Goal: Task Accomplishment & Management: Use online tool/utility

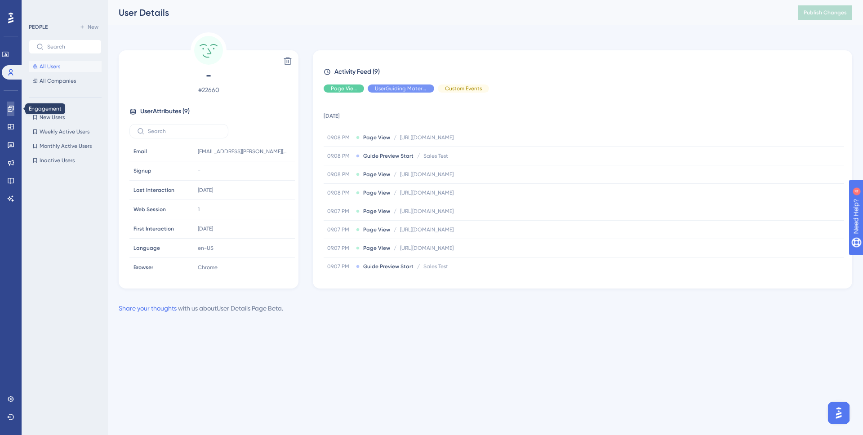
click at [14, 110] on link at bounding box center [10, 109] width 7 height 14
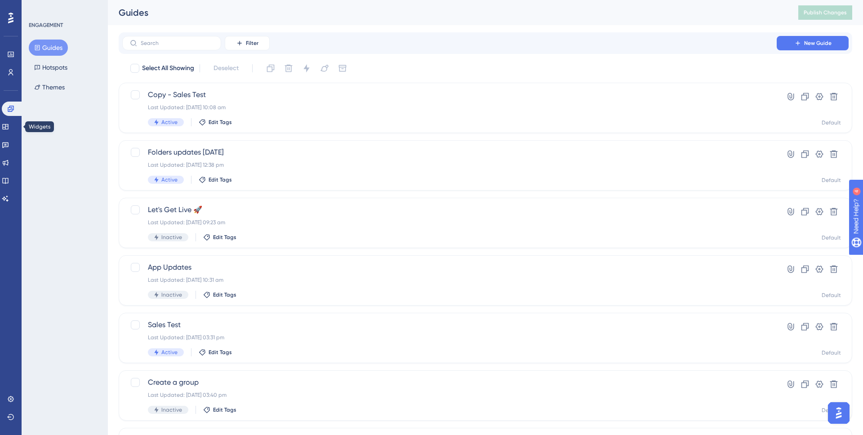
click at [15, 133] on div "Widgets" at bounding box center [11, 127] width 18 height 14
click at [9, 128] on icon at bounding box center [5, 126] width 7 height 7
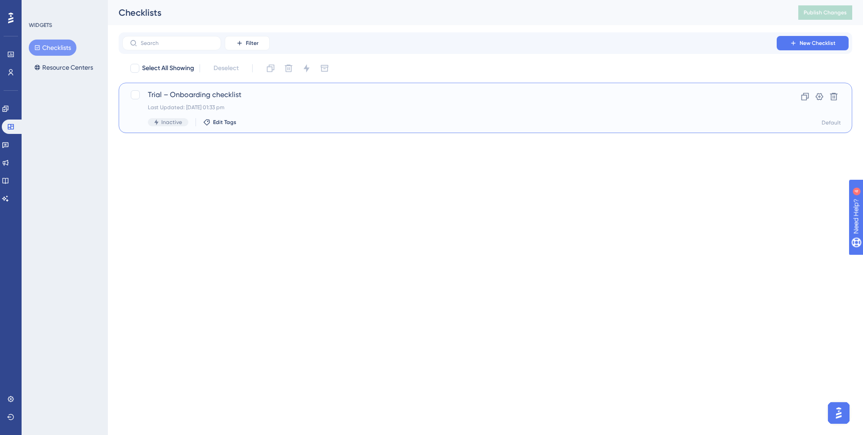
click at [301, 108] on div "Last Updated: [DATE] 01:33 pm" at bounding box center [449, 107] width 603 height 7
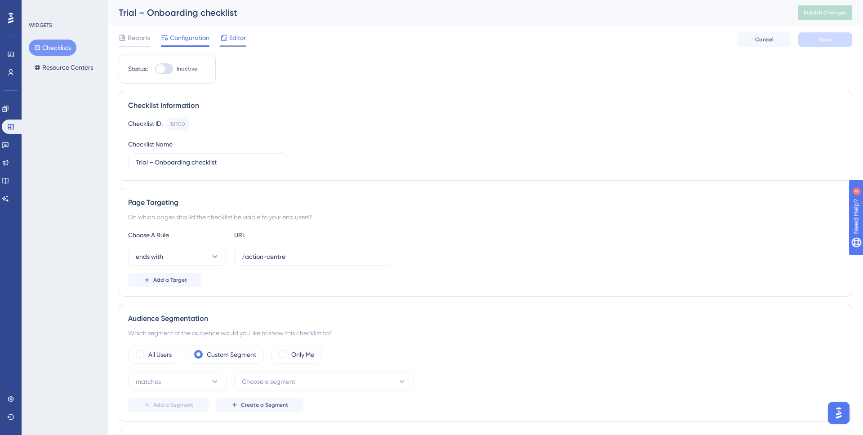
click at [233, 38] on span "Editor" at bounding box center [237, 37] width 17 height 11
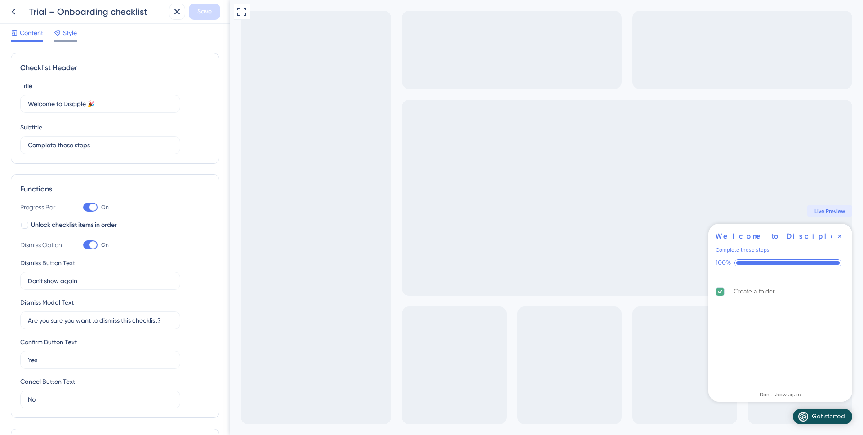
click at [57, 35] on icon at bounding box center [57, 32] width 7 height 7
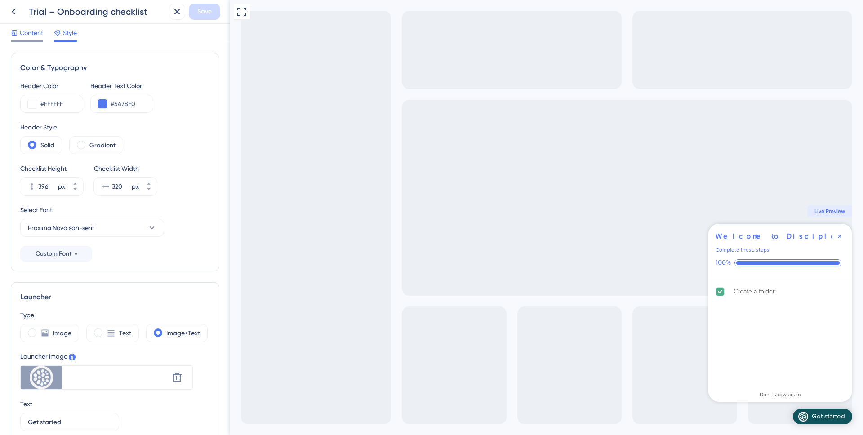
click at [22, 28] on span "Content" at bounding box center [31, 32] width 23 height 11
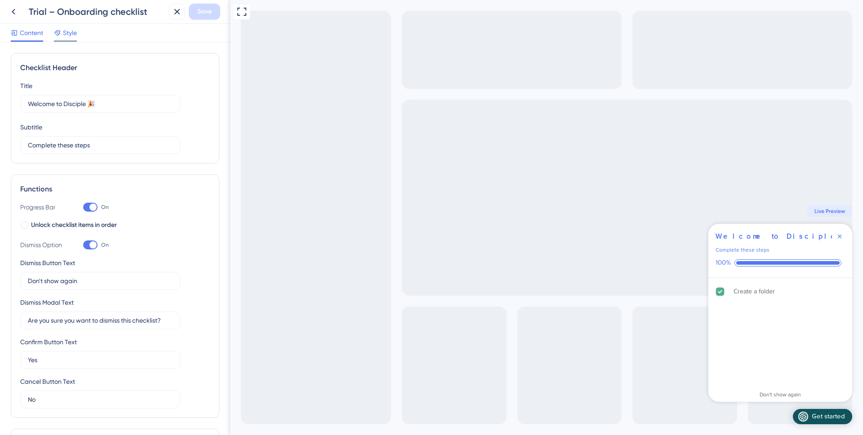
click at [60, 37] on div at bounding box center [57, 32] width 7 height 11
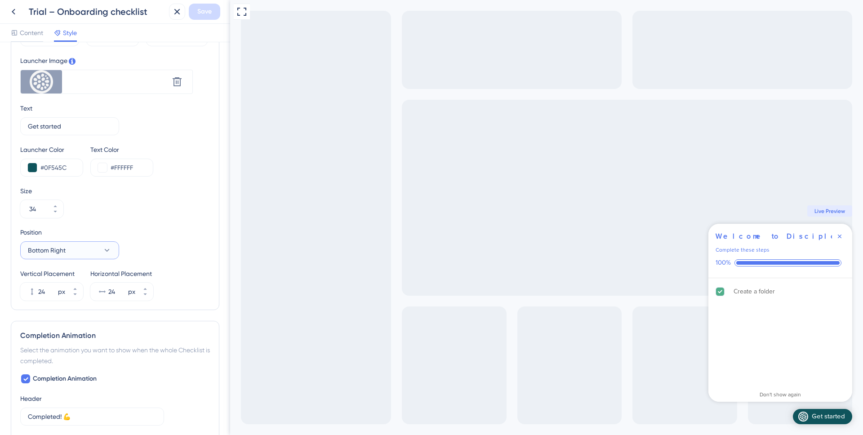
click at [105, 246] on icon at bounding box center [106, 250] width 9 height 9
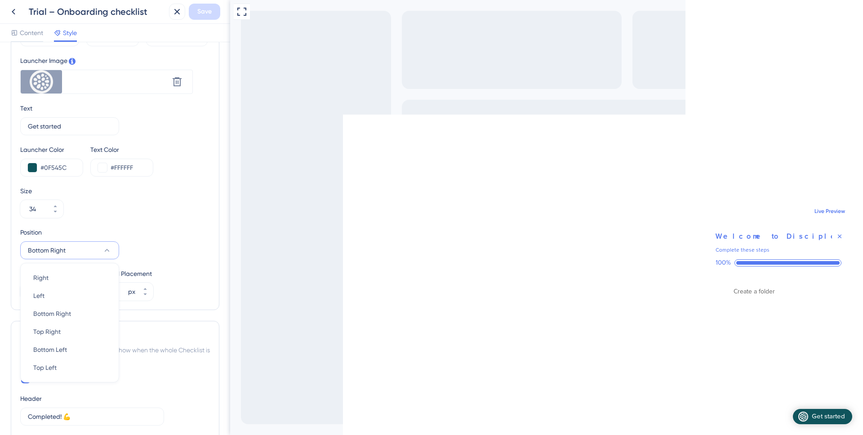
scroll to position [380, 0]
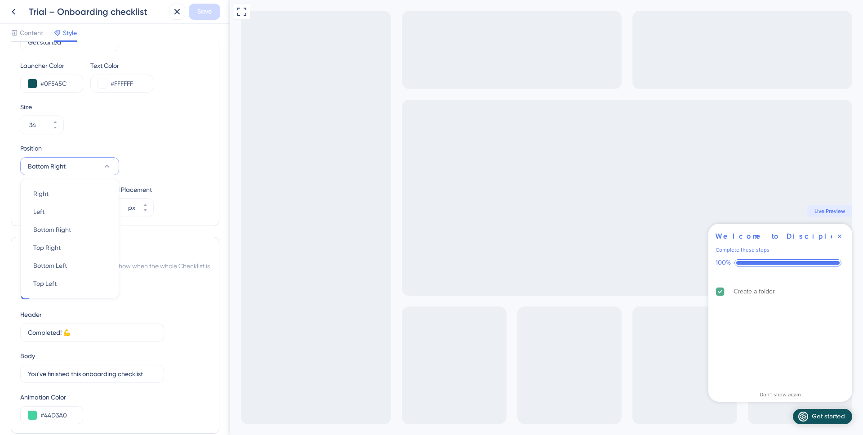
click at [205, 229] on div "Color & Typography Header Color #FFFFFF Header Text Color #5478F0 Header Style …" at bounding box center [115, 53] width 208 height 760
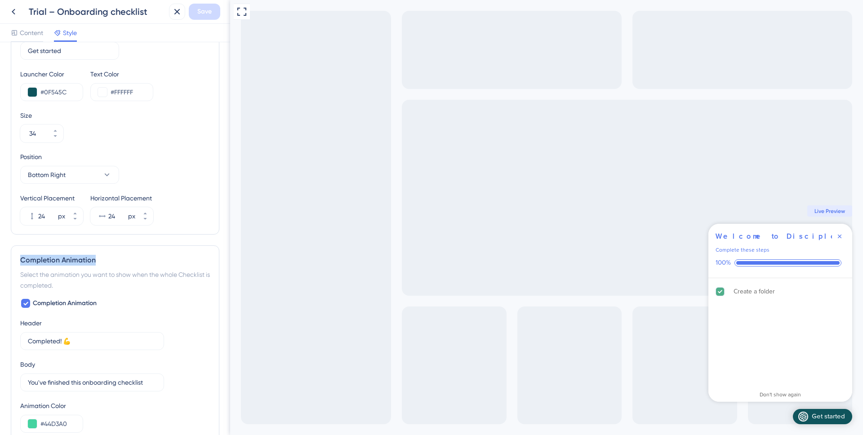
drag, startPoint x: 43, startPoint y: 261, endPoint x: 0, endPoint y: 259, distance: 43.2
click at [0, 259] on div "Color & Typography Header Color #FFFFFF Header Text Color #5478F0 Header Style …" at bounding box center [115, 238] width 230 height 393
click at [44, 259] on div "Completion Animation" at bounding box center [115, 260] width 190 height 11
drag, startPoint x: 23, startPoint y: 260, endPoint x: 110, endPoint y: 261, distance: 86.7
click at [108, 261] on div "Completion Animation" at bounding box center [115, 260] width 190 height 11
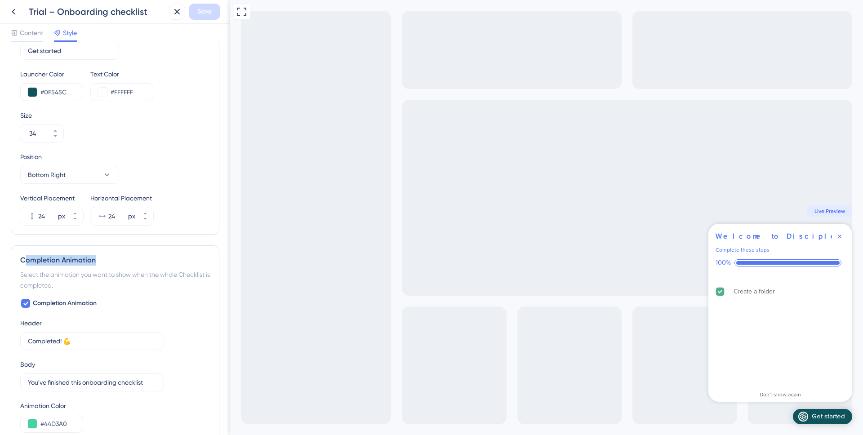
click at [103, 261] on div "Completion Animation" at bounding box center [115, 260] width 190 height 11
drag, startPoint x: 101, startPoint y: 261, endPoint x: 1, endPoint y: 264, distance: 99.8
click at [0, 264] on div "Color & Typography Header Color #FFFFFF Header Text Color #5478F0 Header Style …" at bounding box center [115, 238] width 230 height 393
click at [62, 263] on div "Completion Animation" at bounding box center [115, 260] width 190 height 11
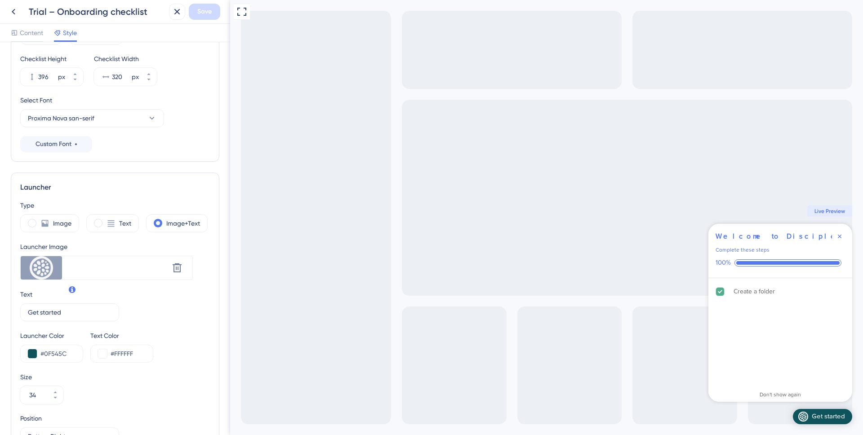
scroll to position [0, 0]
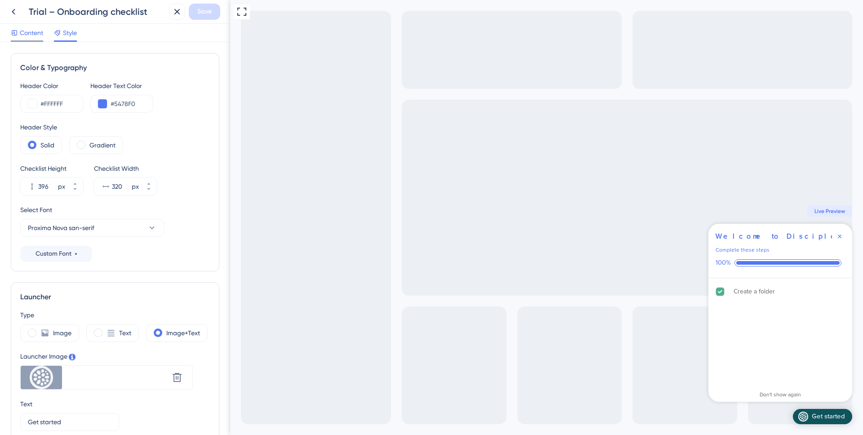
click at [26, 39] on div "Content" at bounding box center [27, 34] width 32 height 14
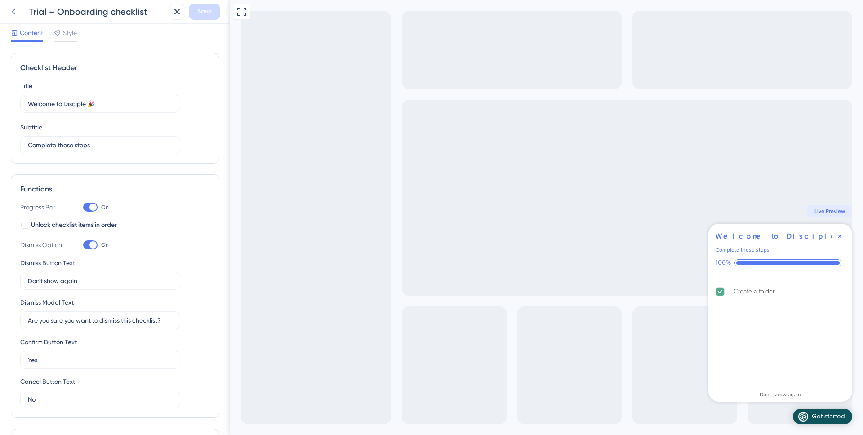
click at [9, 17] on icon at bounding box center [13, 11] width 11 height 11
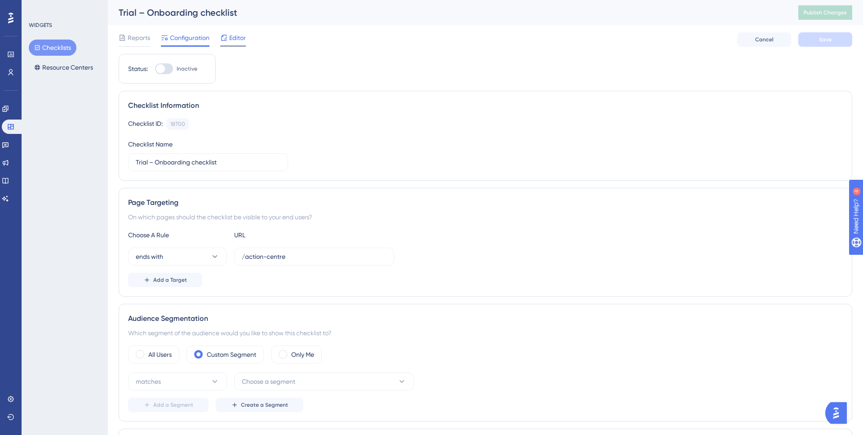
click at [228, 39] on div "Editor" at bounding box center [233, 37] width 26 height 11
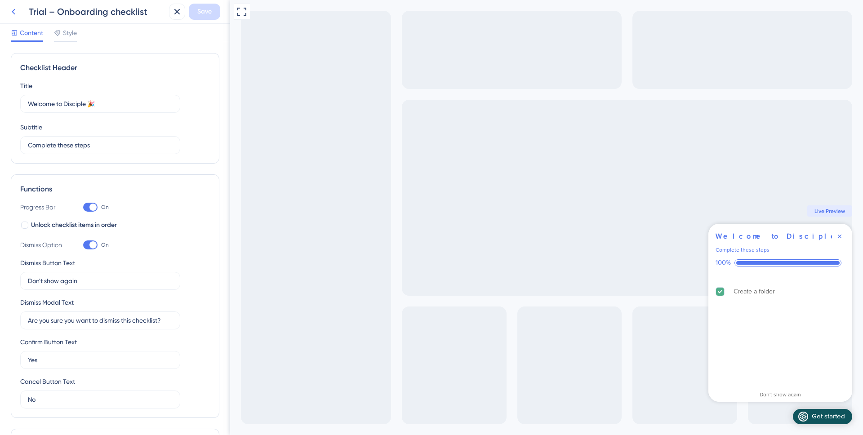
click at [8, 12] on button at bounding box center [13, 12] width 16 height 16
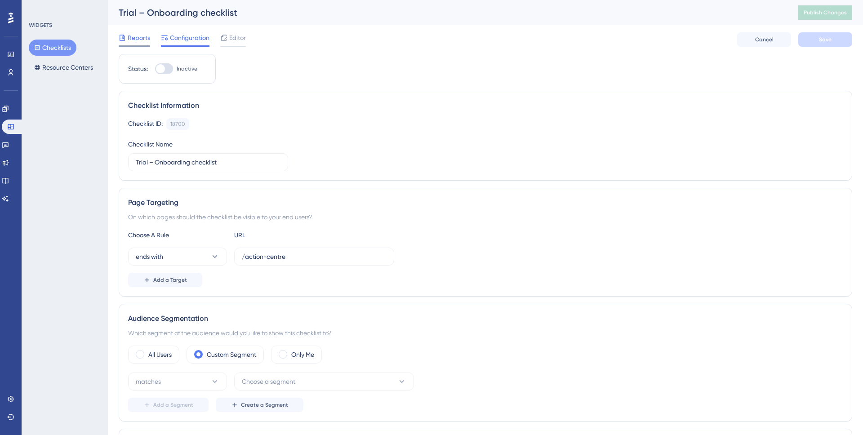
click at [129, 35] on span "Reports" at bounding box center [139, 37] width 22 height 11
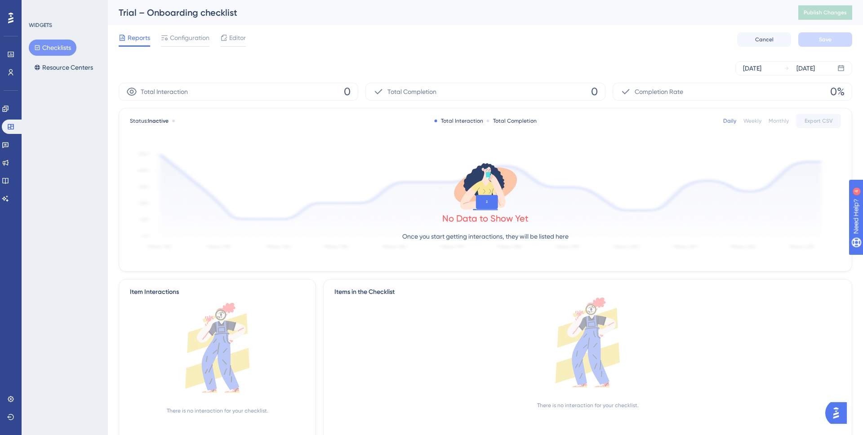
click at [52, 47] on button "Checklists" at bounding box center [53, 48] width 48 height 16
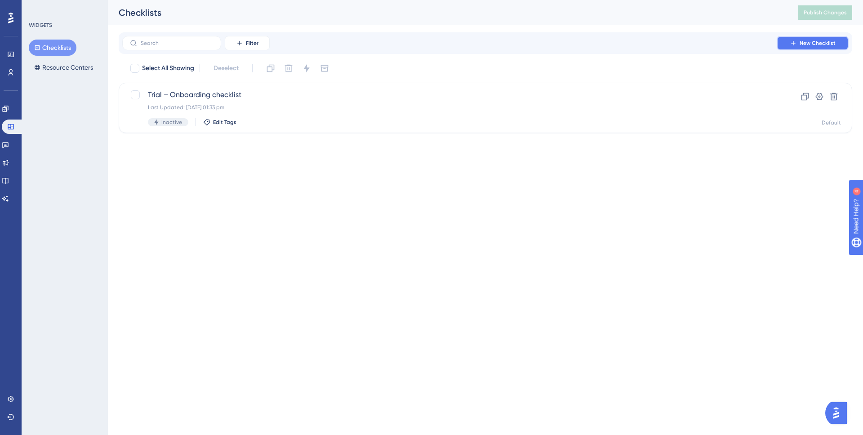
click at [803, 40] on span "New Checklist" at bounding box center [817, 43] width 36 height 7
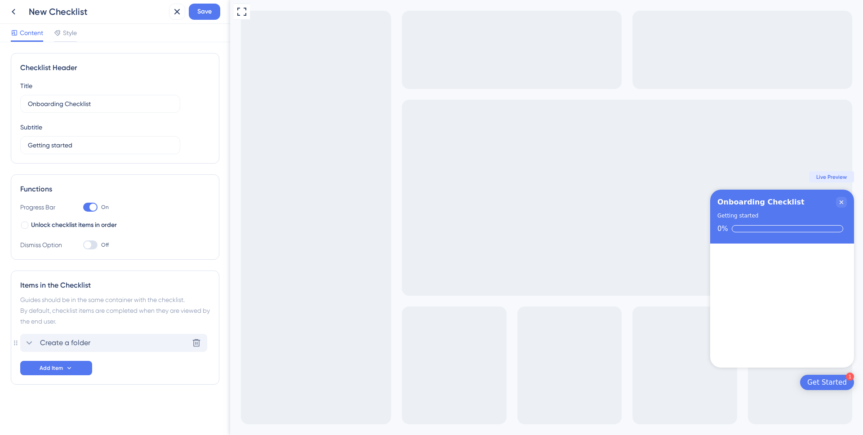
click at [28, 341] on icon at bounding box center [29, 342] width 11 height 11
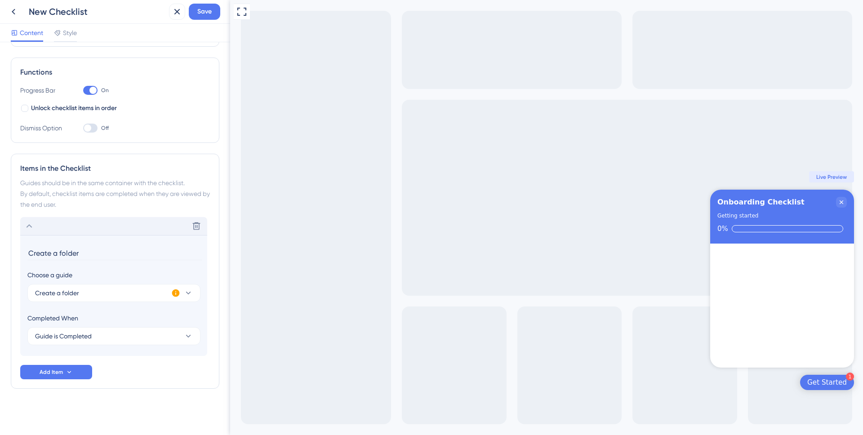
scroll to position [117, 0]
click at [34, 223] on icon at bounding box center [29, 225] width 11 height 11
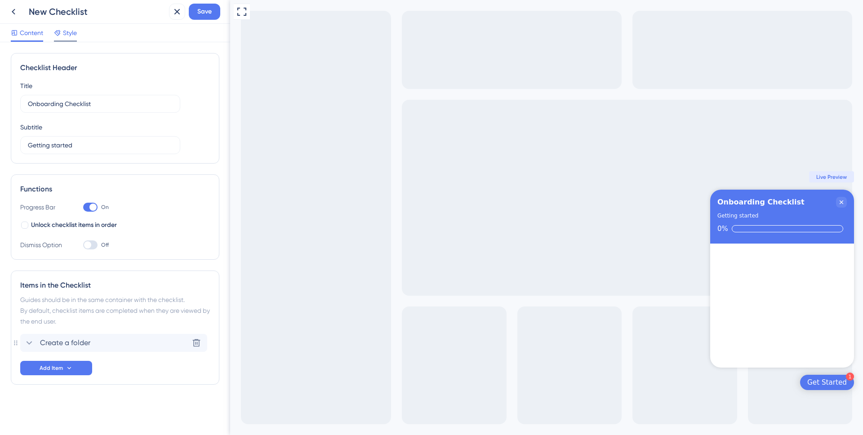
click at [59, 36] on icon at bounding box center [57, 32] width 7 height 7
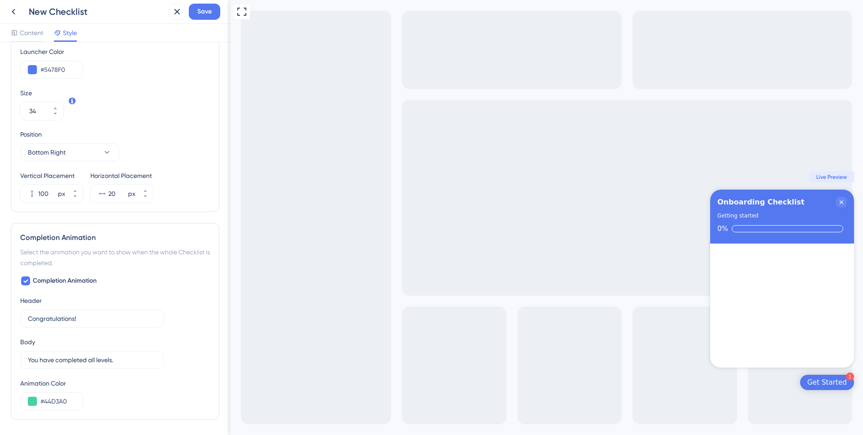
scroll to position [377, 0]
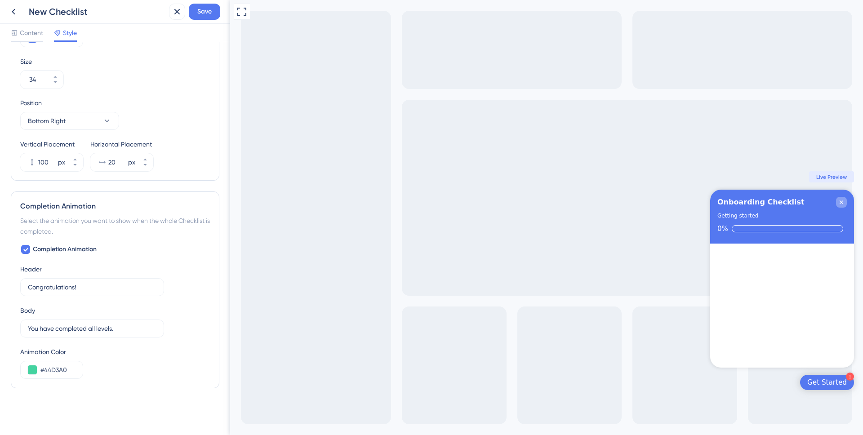
click at [843, 202] on icon "Close Checklist" at bounding box center [840, 202] width 7 height 7
